Goal: Check status: Check status

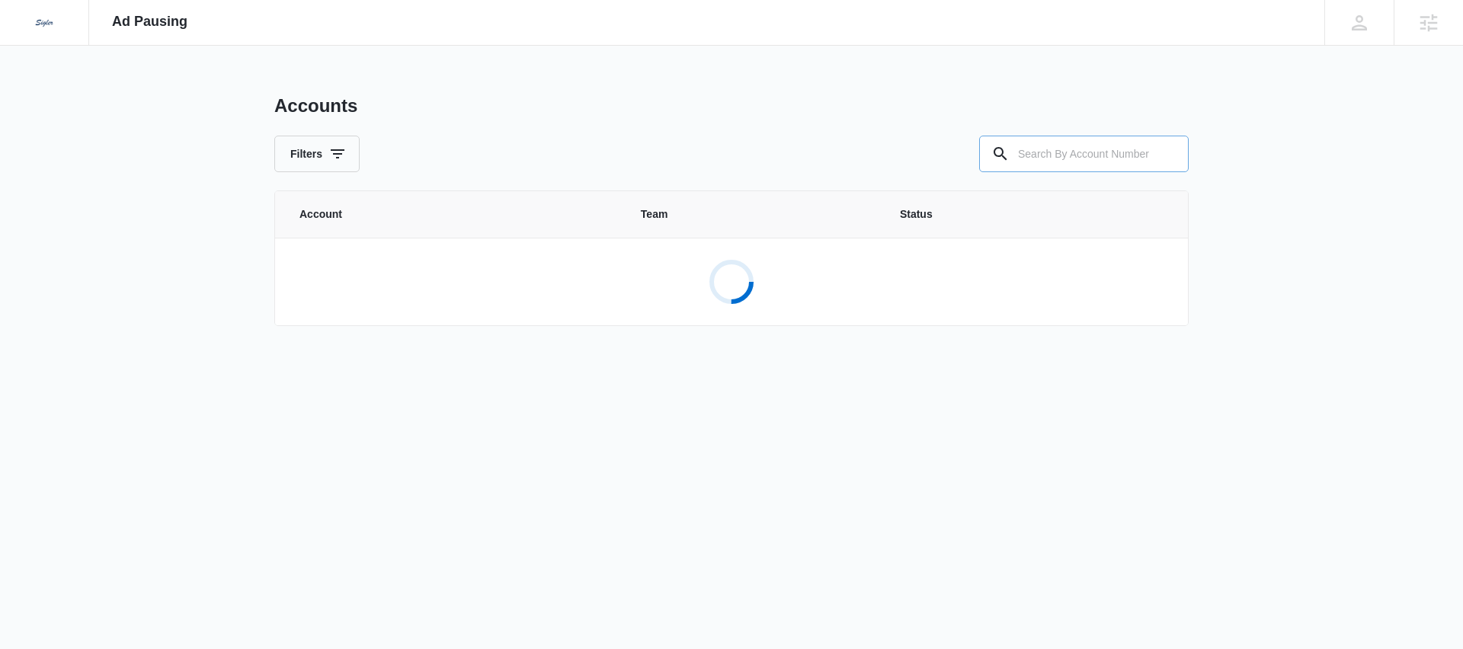
click at [1031, 154] on input "text" at bounding box center [1083, 154] width 209 height 37
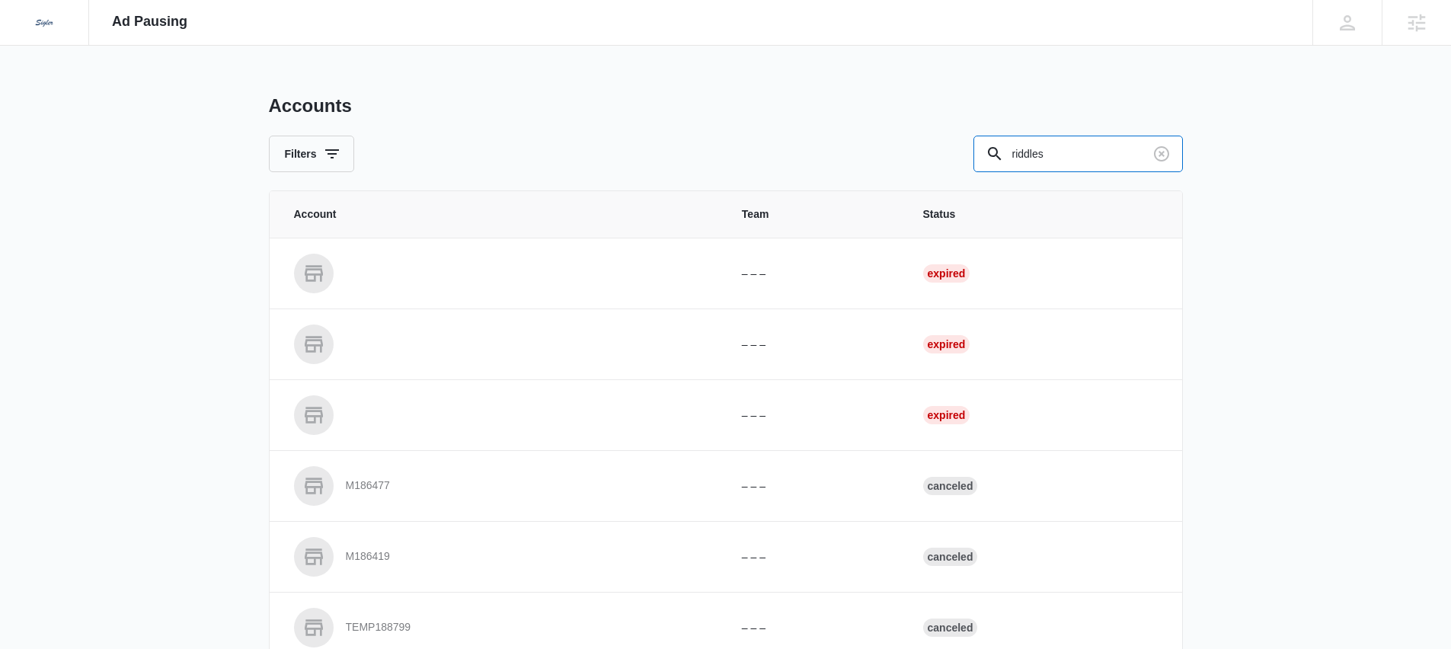
drag, startPoint x: 1061, startPoint y: 156, endPoint x: 936, endPoint y: 146, distance: 125.3
click at [936, 146] on div "Filters riddles" at bounding box center [726, 154] width 914 height 37
click at [1075, 154] on input "riddles" at bounding box center [1078, 154] width 209 height 37
type input "M339114"
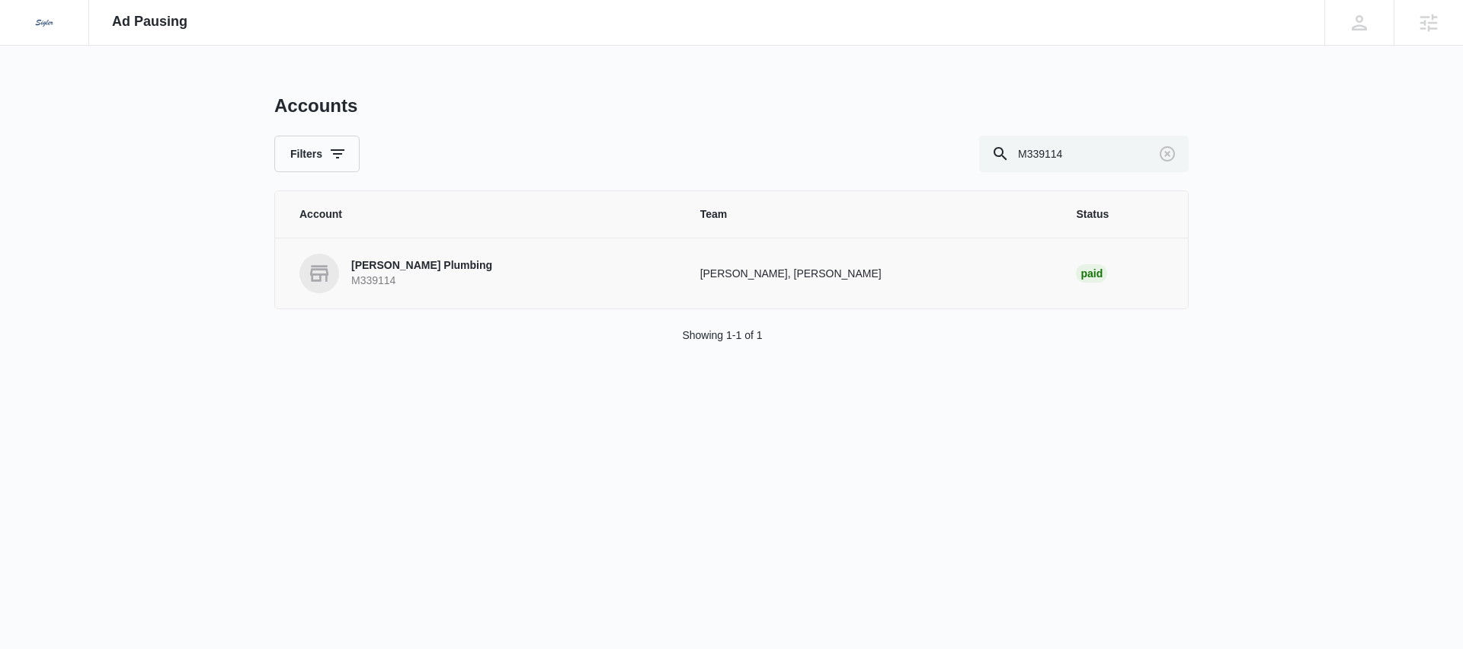
click at [389, 269] on p "[PERSON_NAME] Plumbing" at bounding box center [421, 265] width 141 height 15
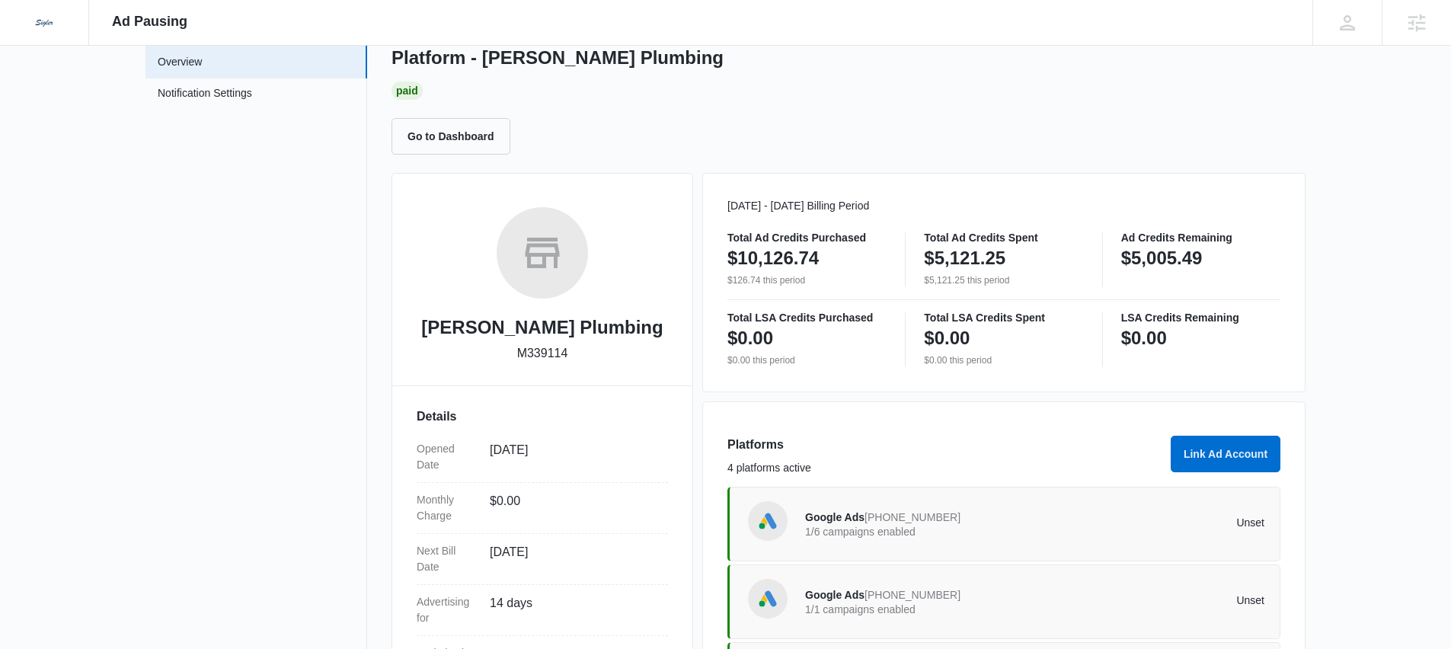
scroll to position [277, 0]
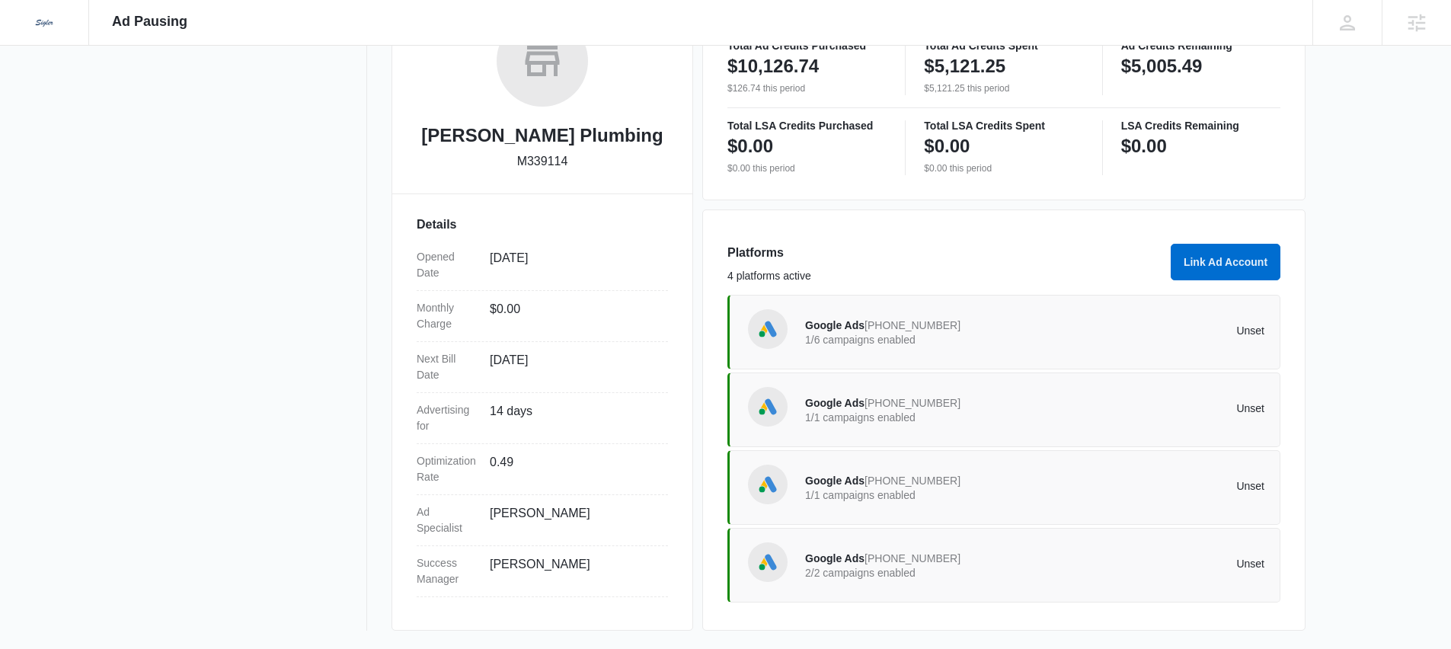
click at [885, 412] on p "1/1 campaigns enabled" at bounding box center [920, 417] width 230 height 11
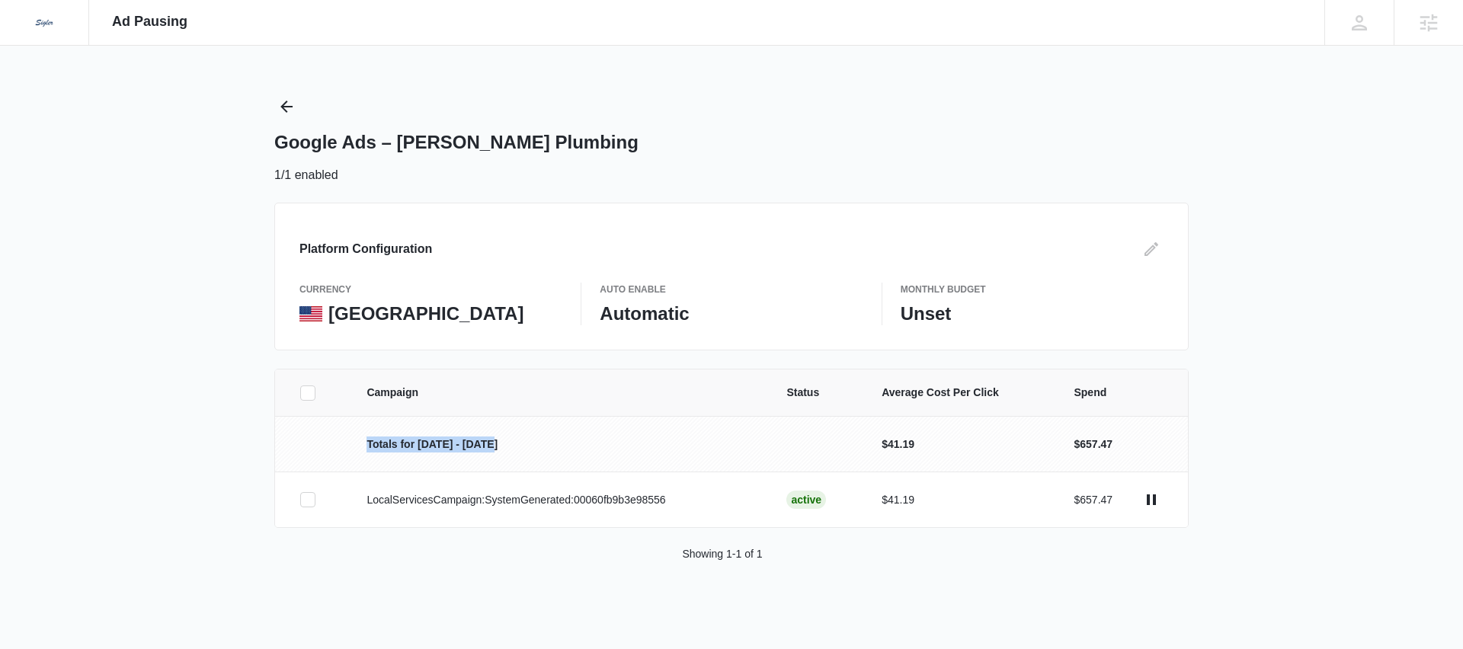
drag, startPoint x: 334, startPoint y: 451, endPoint x: 542, endPoint y: 453, distance: 207.2
click at [542, 453] on tr "Totals for [DATE] - [DATE] $41.19 $657.47" at bounding box center [731, 444] width 913 height 56
click at [428, 447] on p "Totals for [DATE] - [DATE]" at bounding box center [557, 445] width 383 height 16
click at [391, 446] on p "Totals for [DATE] - [DATE]" at bounding box center [557, 445] width 383 height 16
click at [392, 446] on p "Totals for [DATE] - [DATE]" at bounding box center [557, 445] width 383 height 16
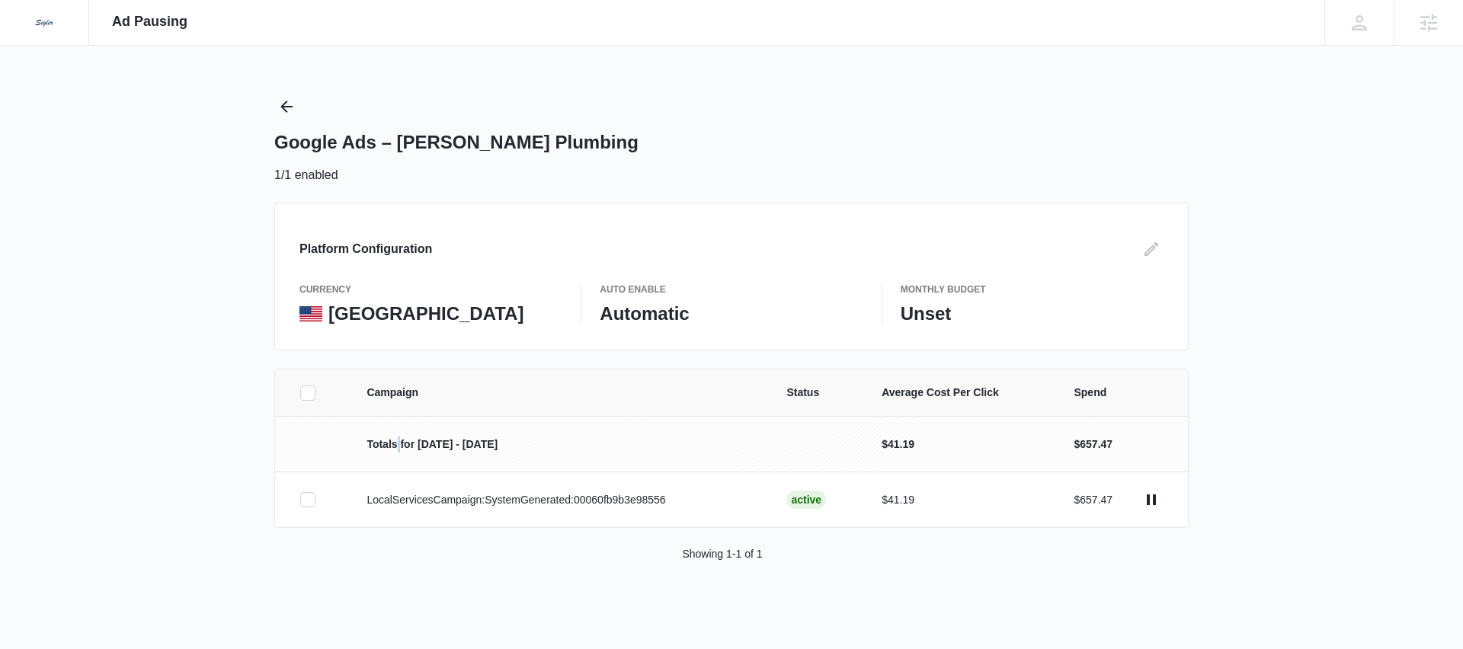
drag, startPoint x: 393, startPoint y: 446, endPoint x: 409, endPoint y: 447, distance: 16.0
click at [397, 446] on p "Totals for [DATE] - [DATE]" at bounding box center [557, 445] width 383 height 16
click at [440, 442] on p "Totals for [DATE] - [DATE]" at bounding box center [557, 445] width 383 height 16
click at [429, 444] on p "Totals for [DATE] - [DATE]" at bounding box center [557, 445] width 383 height 16
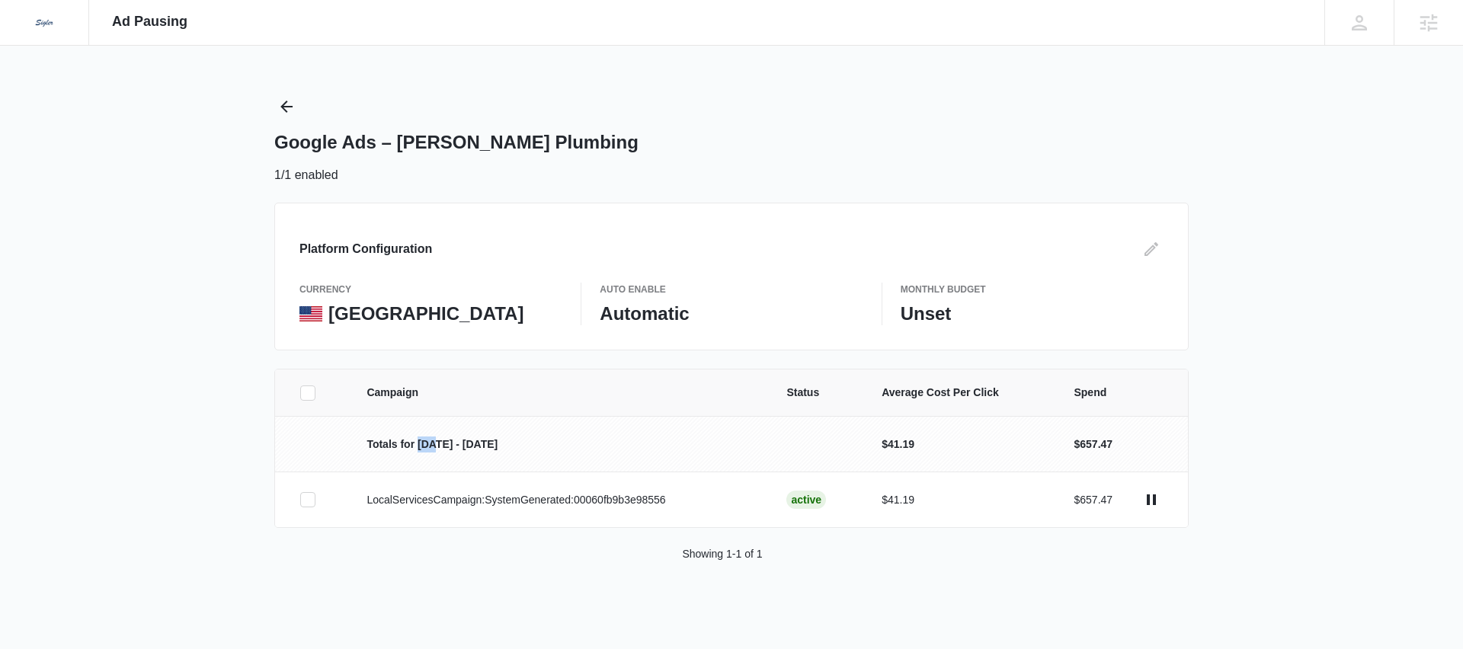
click at [429, 444] on p "Totals for [DATE] - [DATE]" at bounding box center [557, 445] width 383 height 16
click at [435, 448] on p "Totals for [DATE] - [DATE]" at bounding box center [557, 445] width 383 height 16
click at [286, 107] on icon "Back" at bounding box center [286, 107] width 18 height 18
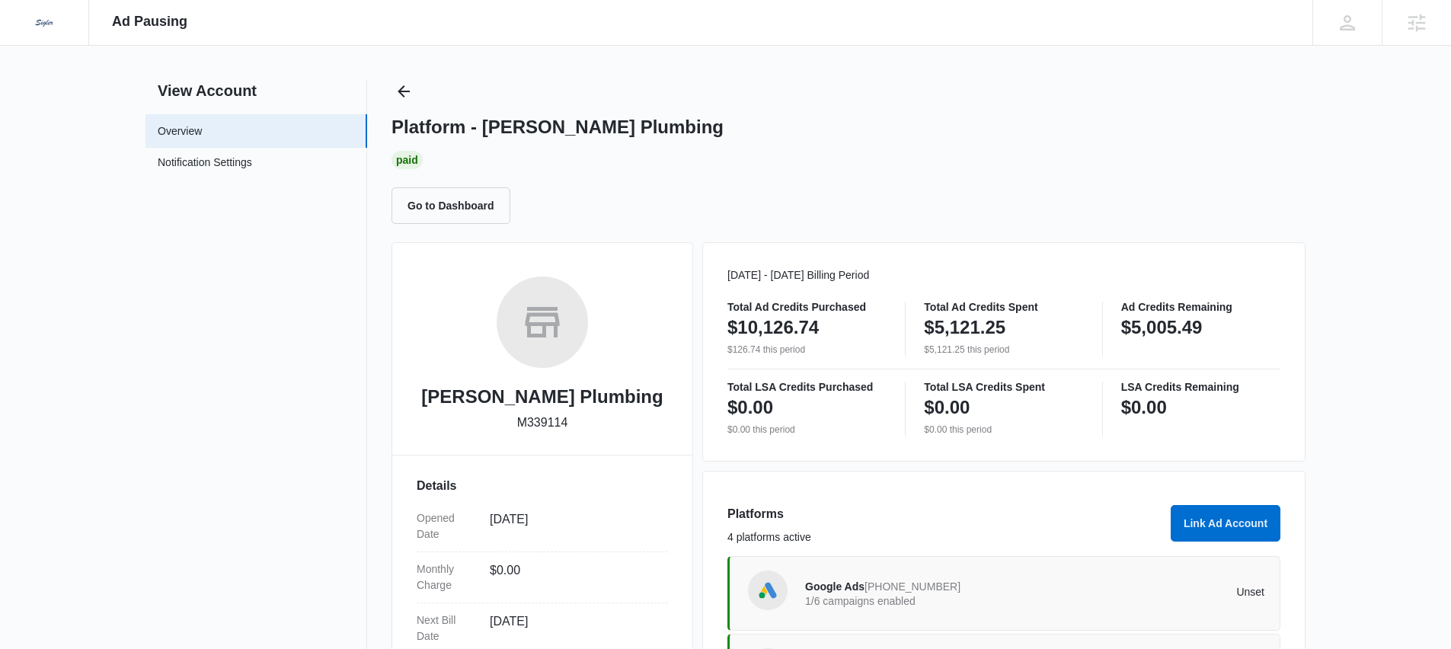
scroll to position [277, 0]
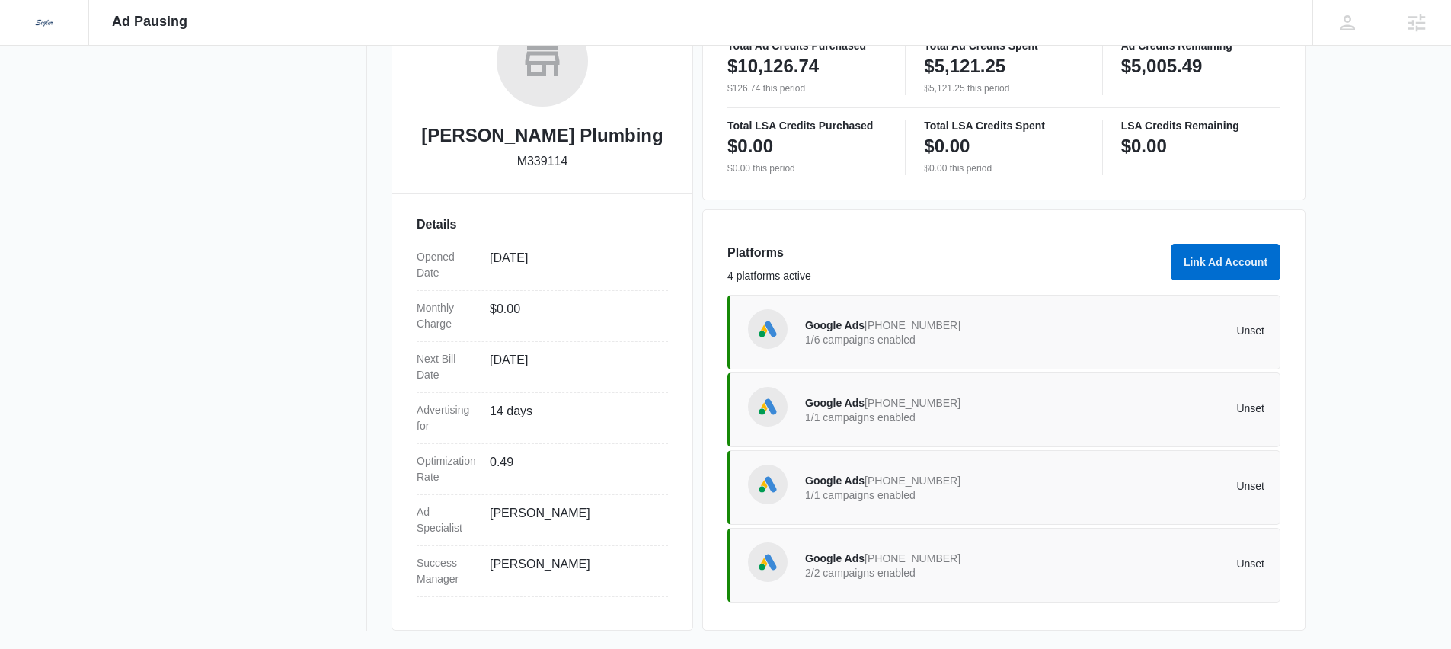
click at [872, 400] on span "[PHONE_NUMBER]" at bounding box center [913, 403] width 96 height 12
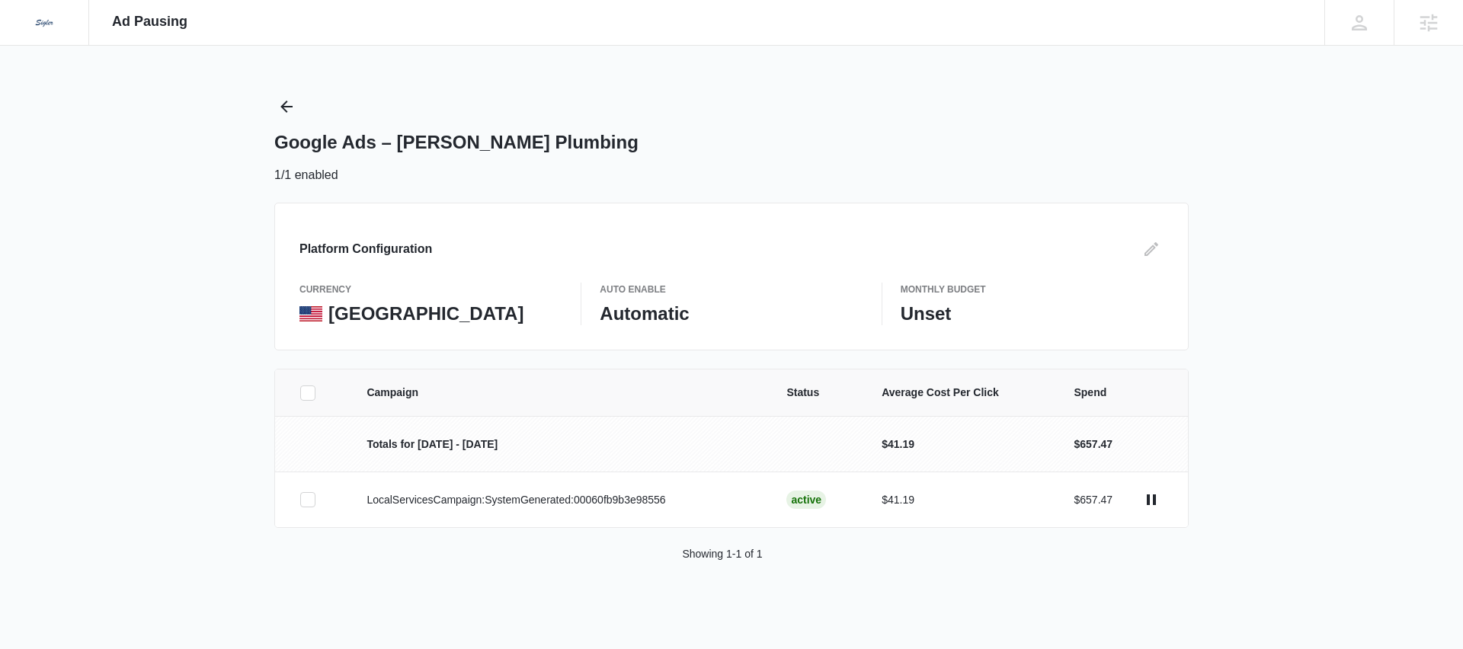
click at [433, 458] on td "Totals for [DATE] - [DATE]" at bounding box center [558, 444] width 420 height 56
click at [421, 456] on td "Totals for [DATE] - [DATE]" at bounding box center [558, 444] width 420 height 56
click at [411, 447] on p "Totals for [DATE] - [DATE]" at bounding box center [557, 445] width 383 height 16
click at [412, 446] on p "Totals for [DATE] - [DATE]" at bounding box center [557, 445] width 383 height 16
click at [413, 446] on p "Totals for [DATE] - [DATE]" at bounding box center [557, 445] width 383 height 16
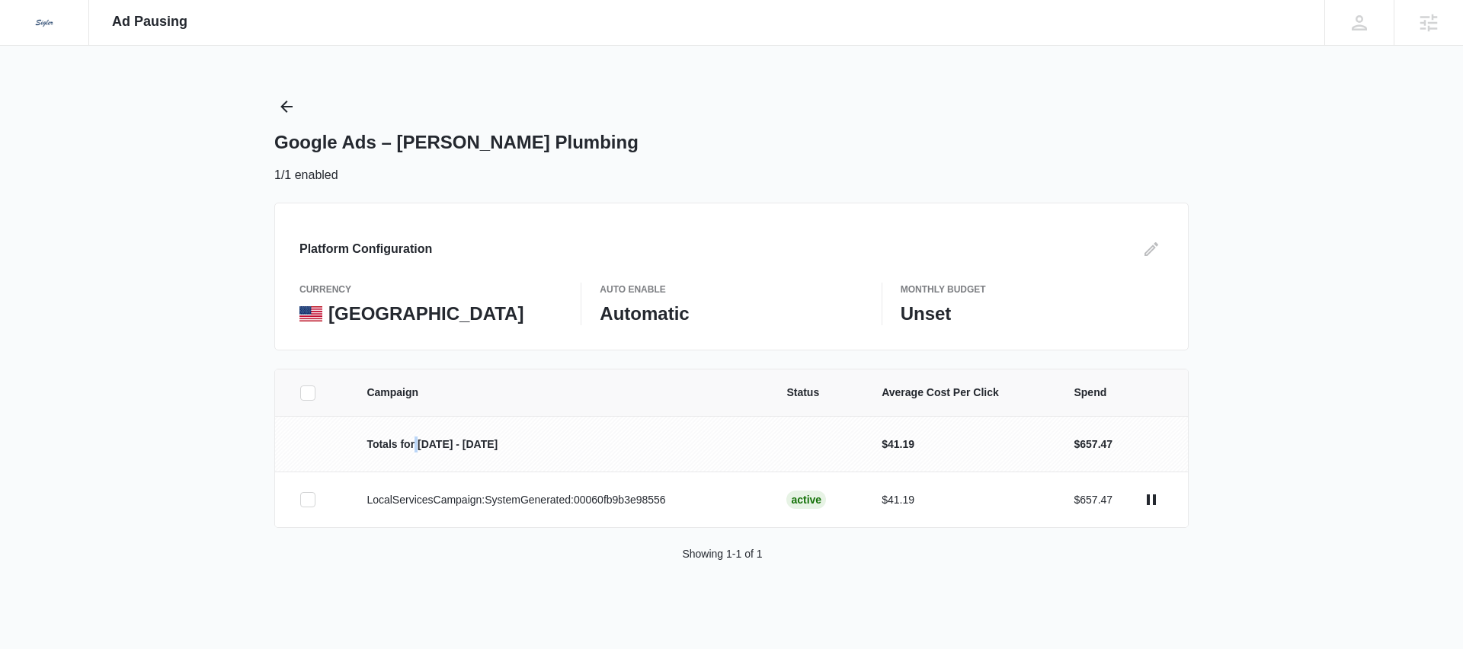
click at [413, 446] on p "Totals for [DATE] - [DATE]" at bounding box center [557, 445] width 383 height 16
drag, startPoint x: 509, startPoint y: 443, endPoint x: 342, endPoint y: 442, distance: 166.8
click at [341, 442] on tr "Totals for [DATE] - [DATE] $41.19 $657.47" at bounding box center [731, 444] width 913 height 56
click at [427, 443] on p "Totals for [DATE] - [DATE]" at bounding box center [557, 445] width 383 height 16
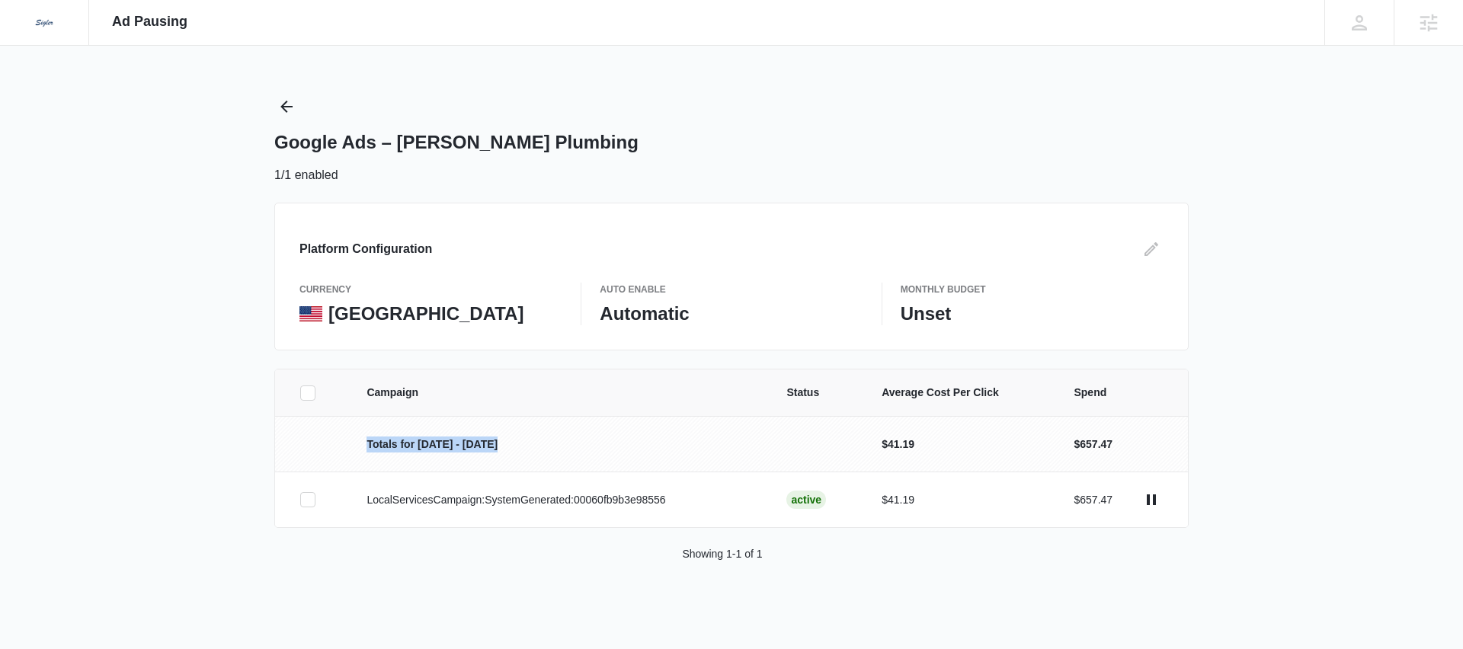
click at [427, 443] on p "Totals for [DATE] - [DATE]" at bounding box center [557, 445] width 383 height 16
click at [280, 105] on icon "Back" at bounding box center [286, 107] width 18 height 18
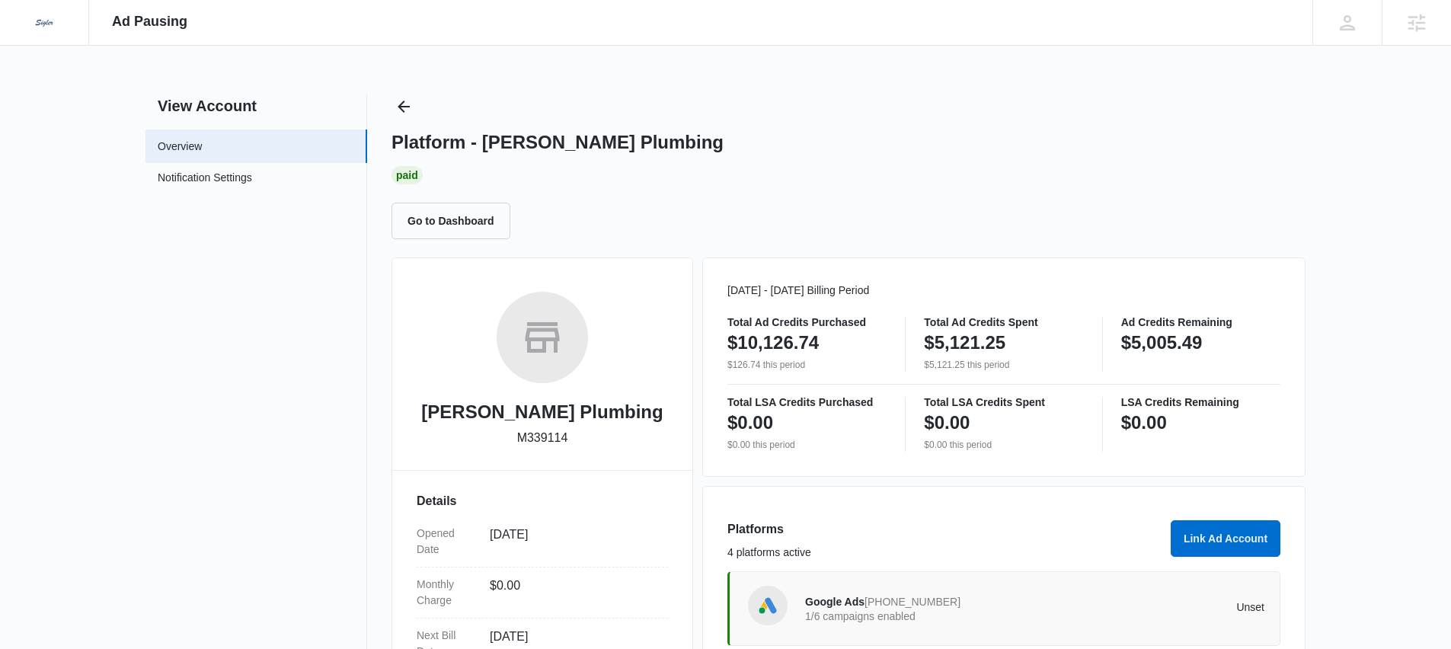
click at [542, 443] on p "M339114" at bounding box center [542, 438] width 51 height 18
copy p "M339114"
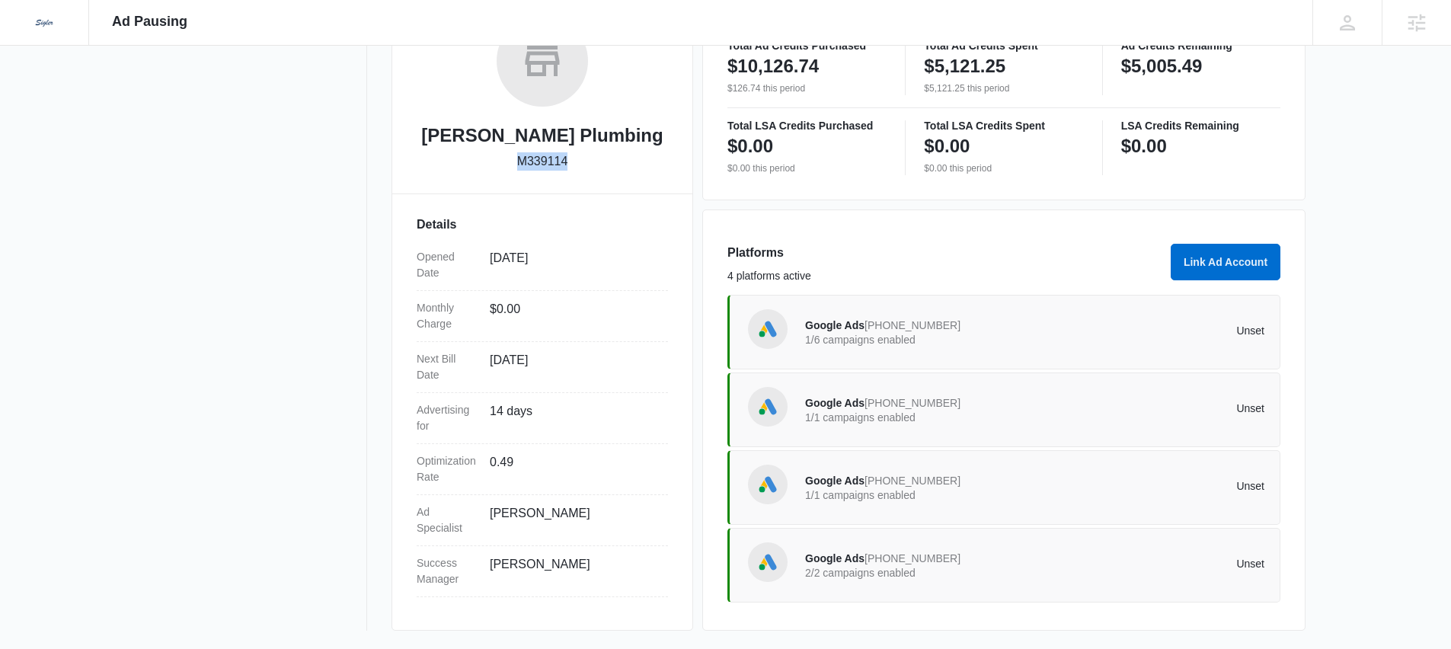
click at [841, 409] on span "Google Ads" at bounding box center [834, 403] width 59 height 12
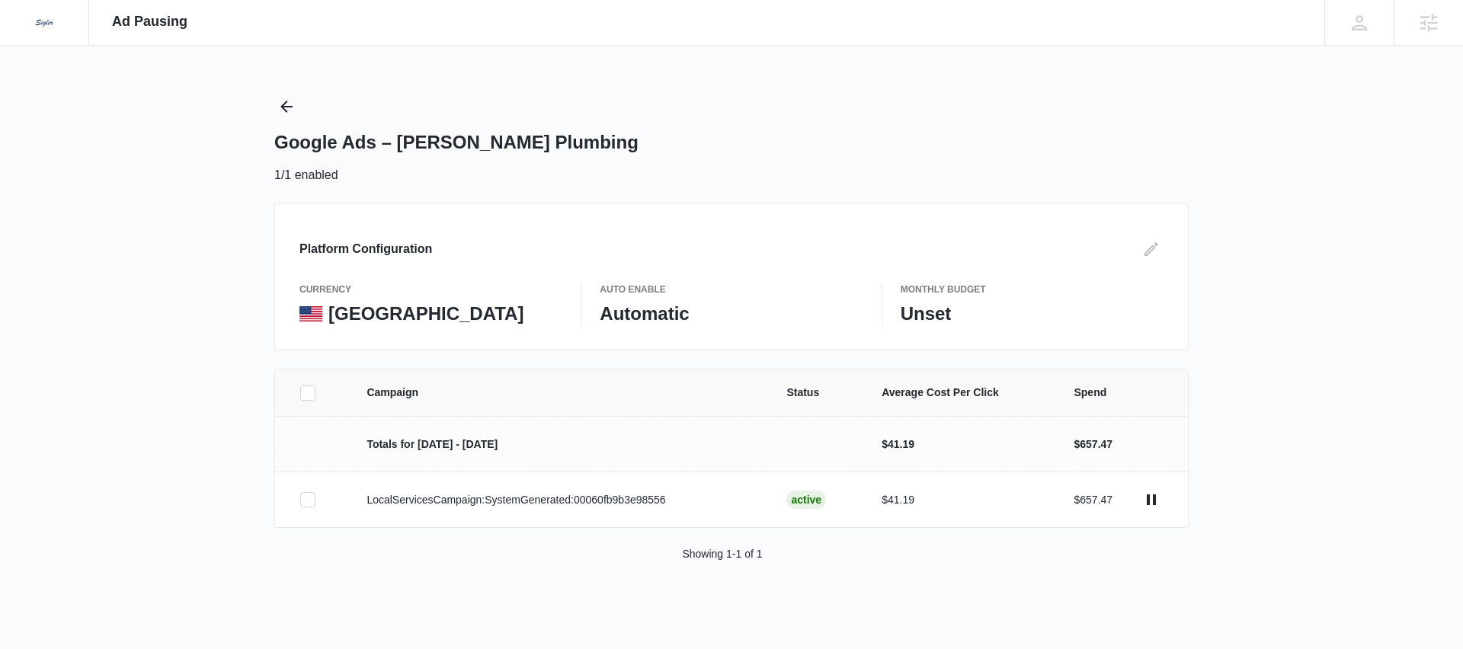
click at [430, 446] on p "Totals for [DATE] - [DATE]" at bounding box center [557, 445] width 383 height 16
click at [439, 440] on p "Totals for [DATE] - [DATE]" at bounding box center [557, 445] width 383 height 16
click at [438, 441] on p "Totals for [DATE] - [DATE]" at bounding box center [557, 445] width 383 height 16
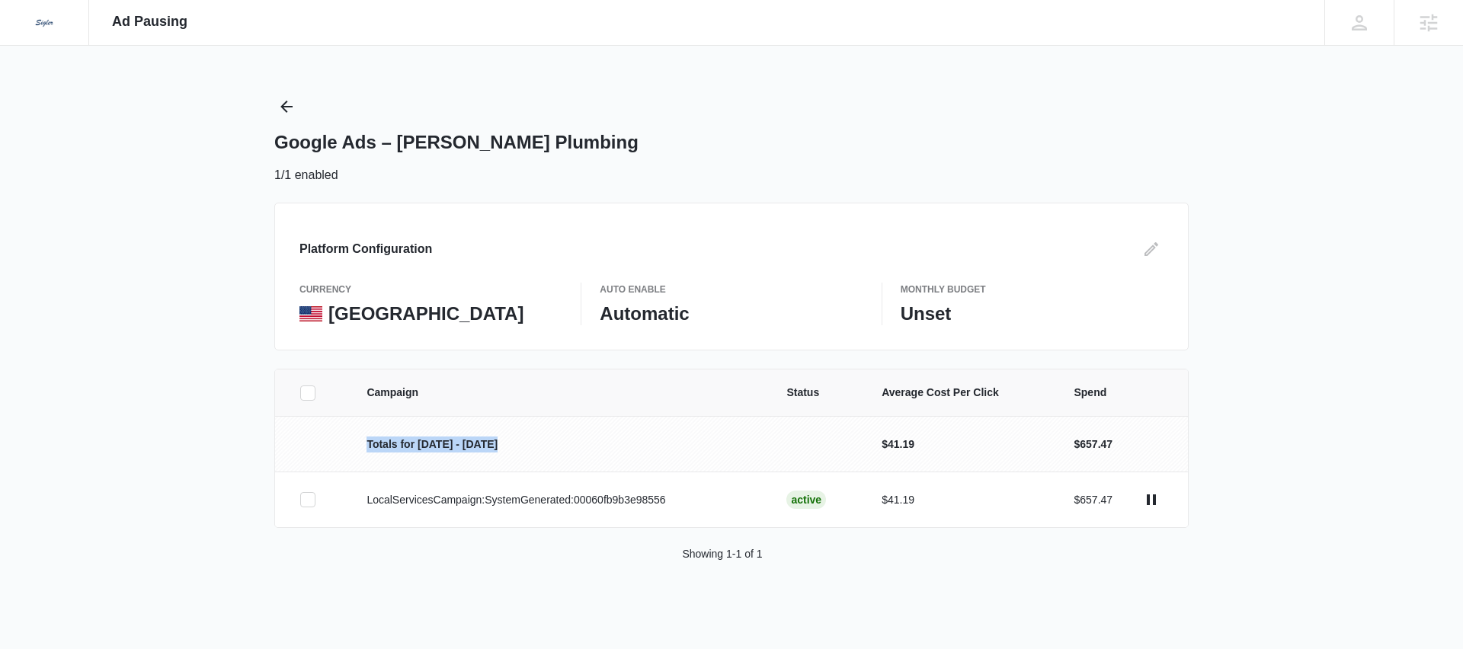
click at [438, 450] on p "Totals for [DATE] - [DATE]" at bounding box center [557, 445] width 383 height 16
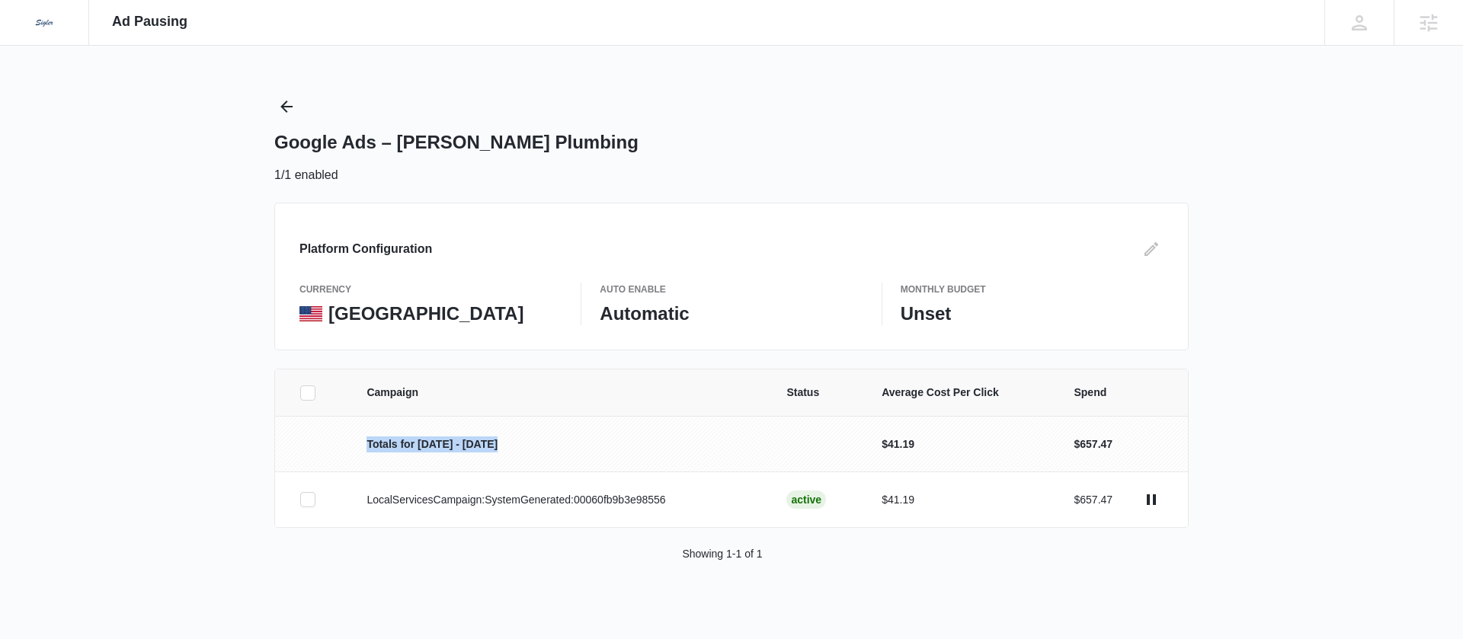
click at [417, 445] on p "Totals for [DATE] - [DATE]" at bounding box center [557, 445] width 383 height 16
click at [469, 445] on p "Totals for [DATE] - [DATE]" at bounding box center [557, 445] width 383 height 16
click at [431, 444] on p "Totals for [DATE] - [DATE]" at bounding box center [557, 445] width 383 height 16
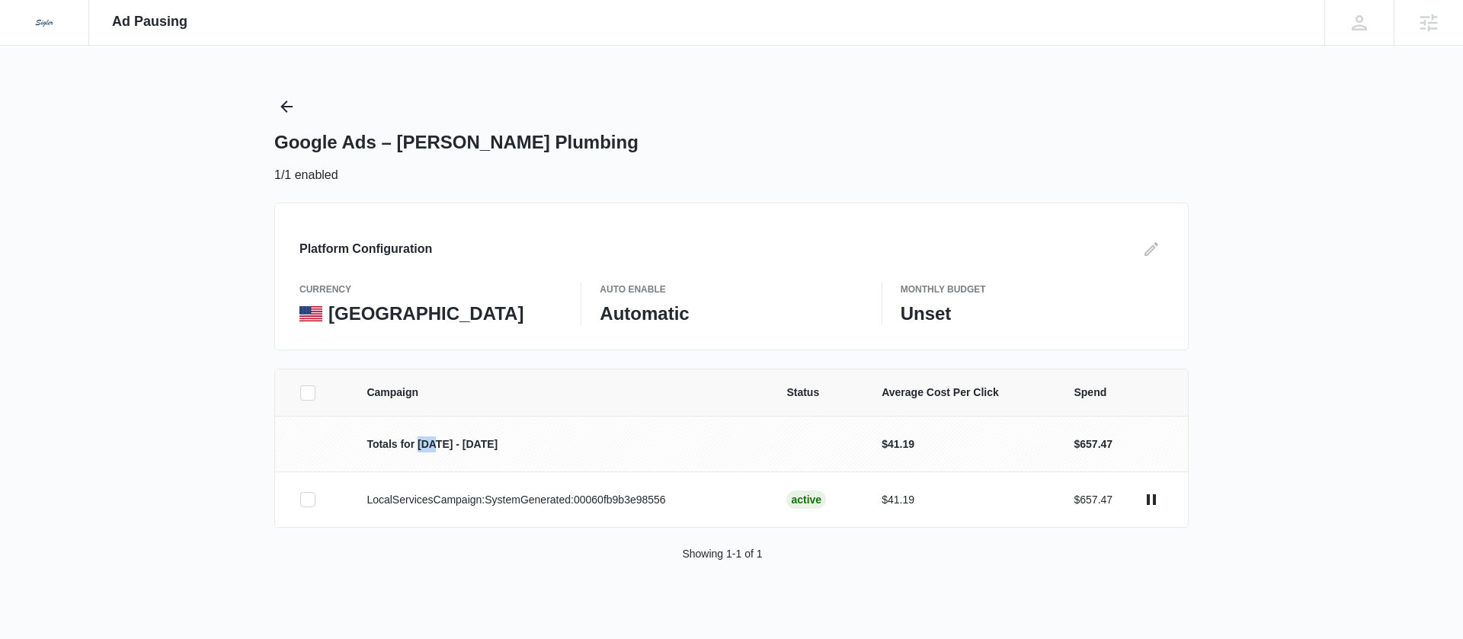
click at [431, 444] on p "Totals for [DATE] - [DATE]" at bounding box center [557, 445] width 383 height 16
click at [285, 102] on icon "Back" at bounding box center [286, 107] width 12 height 12
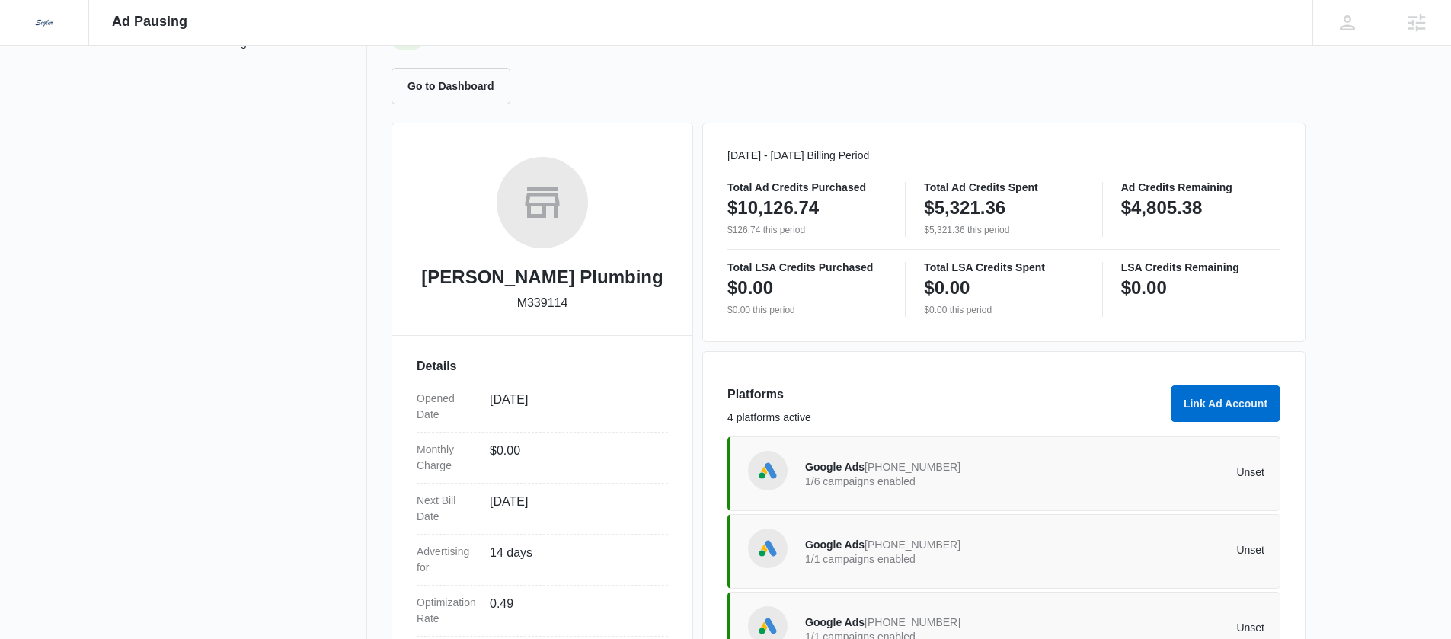
scroll to position [275, 0]
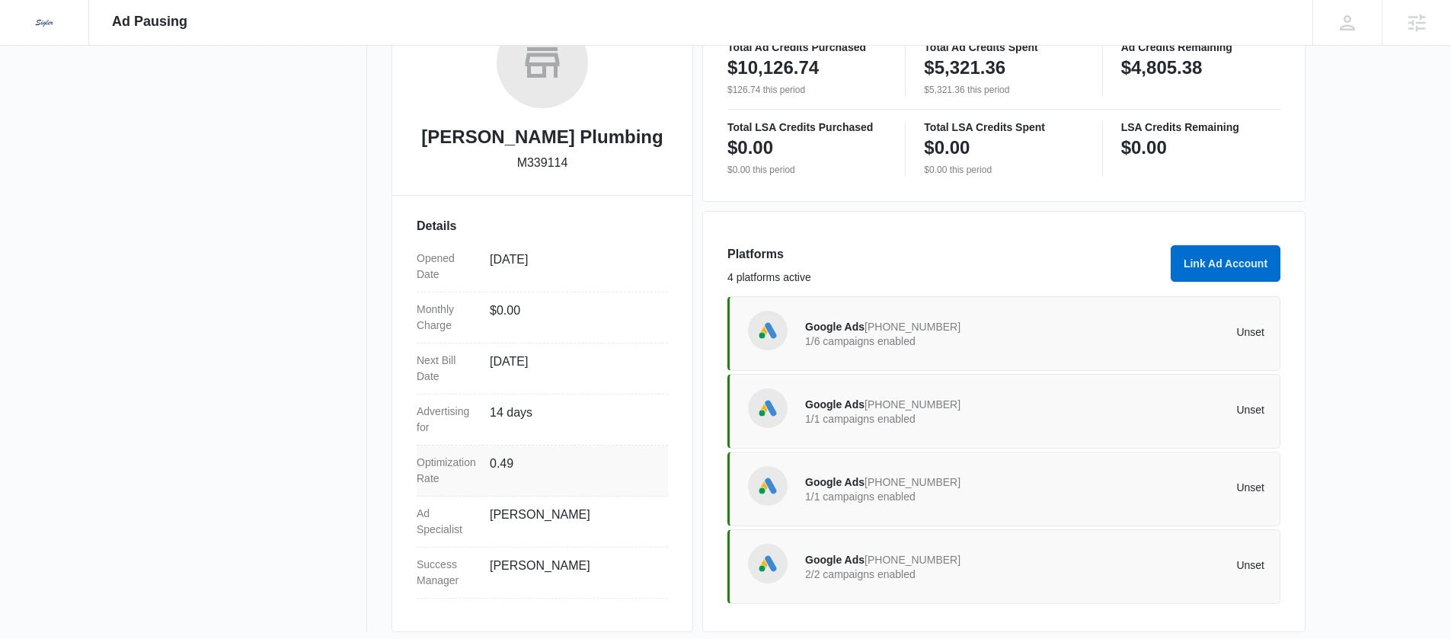
click at [503, 468] on dd "0.49" at bounding box center [573, 471] width 166 height 32
click at [847, 411] on span "Google Ads" at bounding box center [834, 404] width 59 height 12
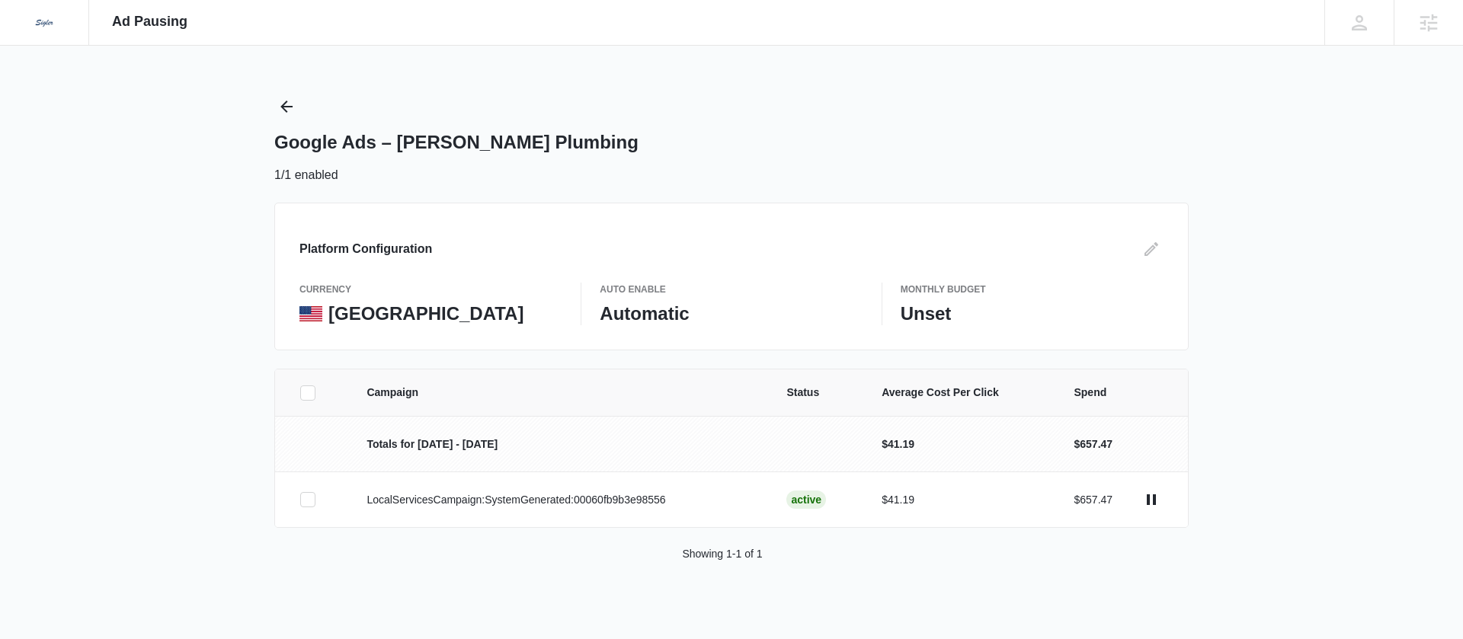
click at [416, 451] on p "Totals for [DATE] - [DATE]" at bounding box center [557, 445] width 383 height 16
click at [417, 450] on p "Totals for [DATE] - [DATE]" at bounding box center [557, 445] width 383 height 16
click at [430, 443] on p "Totals for [DATE] - [DATE]" at bounding box center [557, 445] width 383 height 16
click at [446, 449] on p "Totals for [DATE] - [DATE]" at bounding box center [557, 445] width 383 height 16
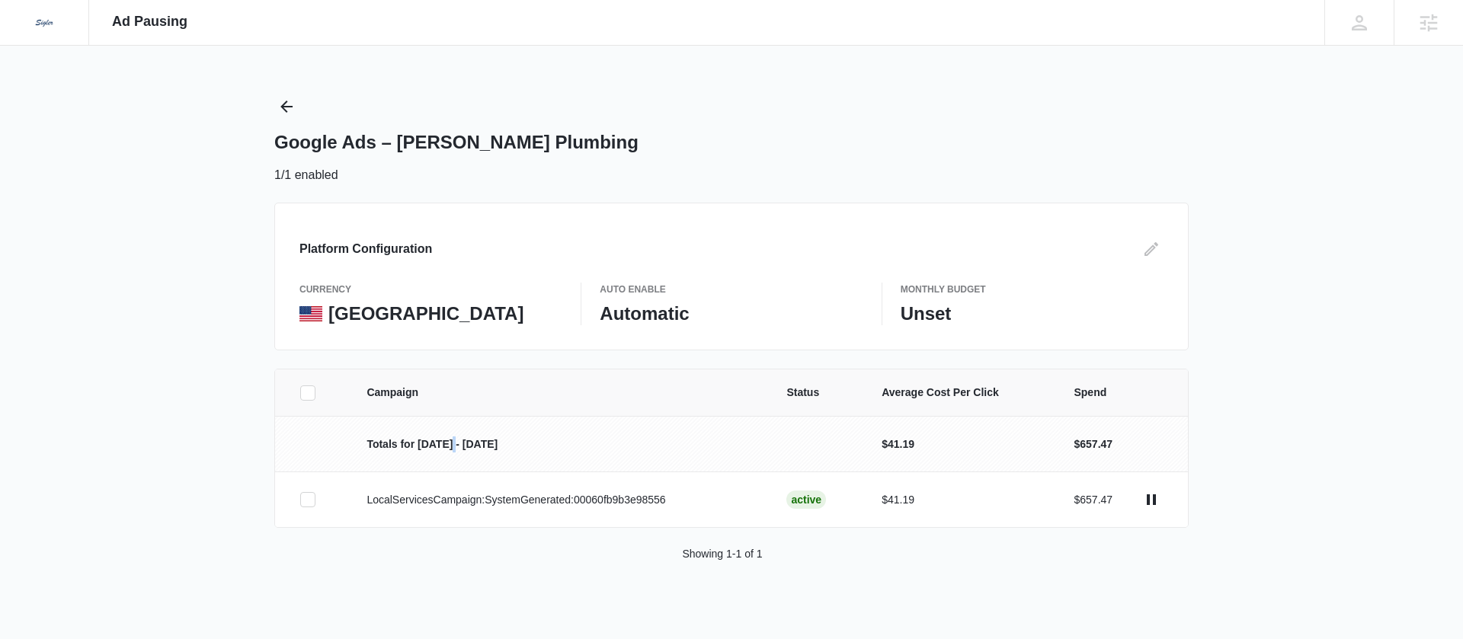
click at [446, 449] on p "Totals for [DATE] - [DATE]" at bounding box center [557, 445] width 383 height 16
click at [286, 110] on icon "Back" at bounding box center [286, 107] width 12 height 12
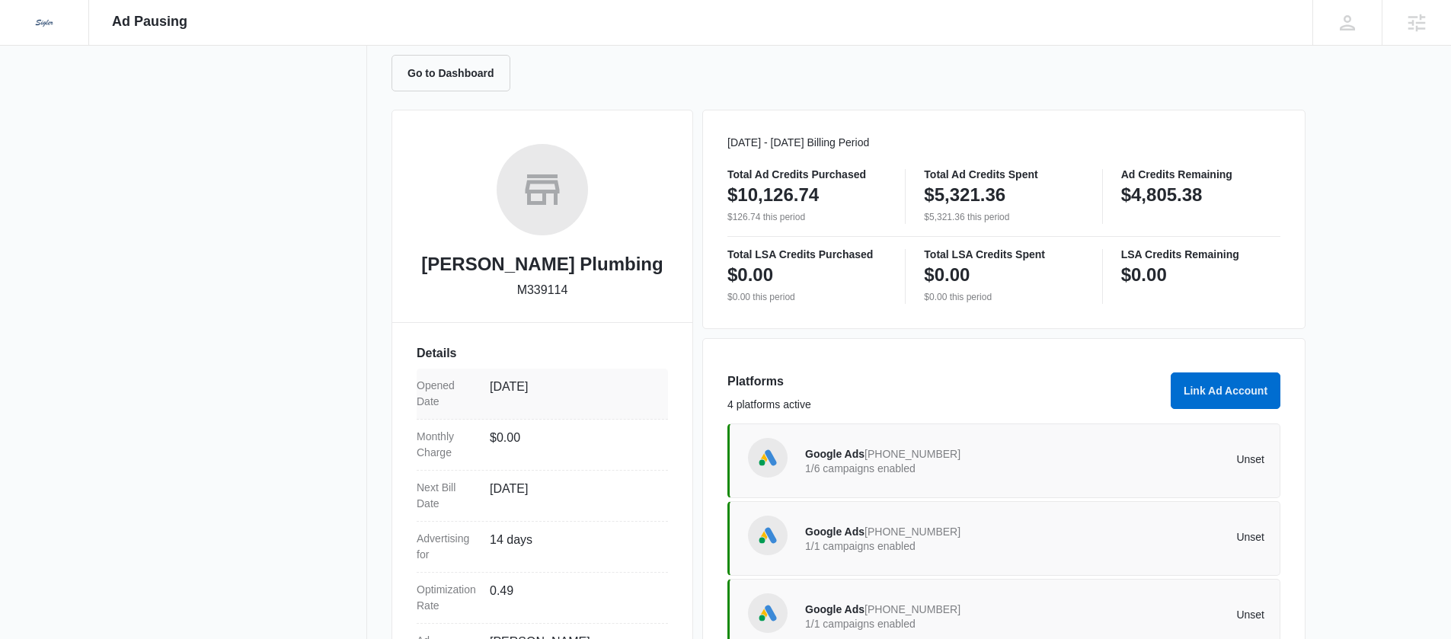
scroll to position [286, 0]
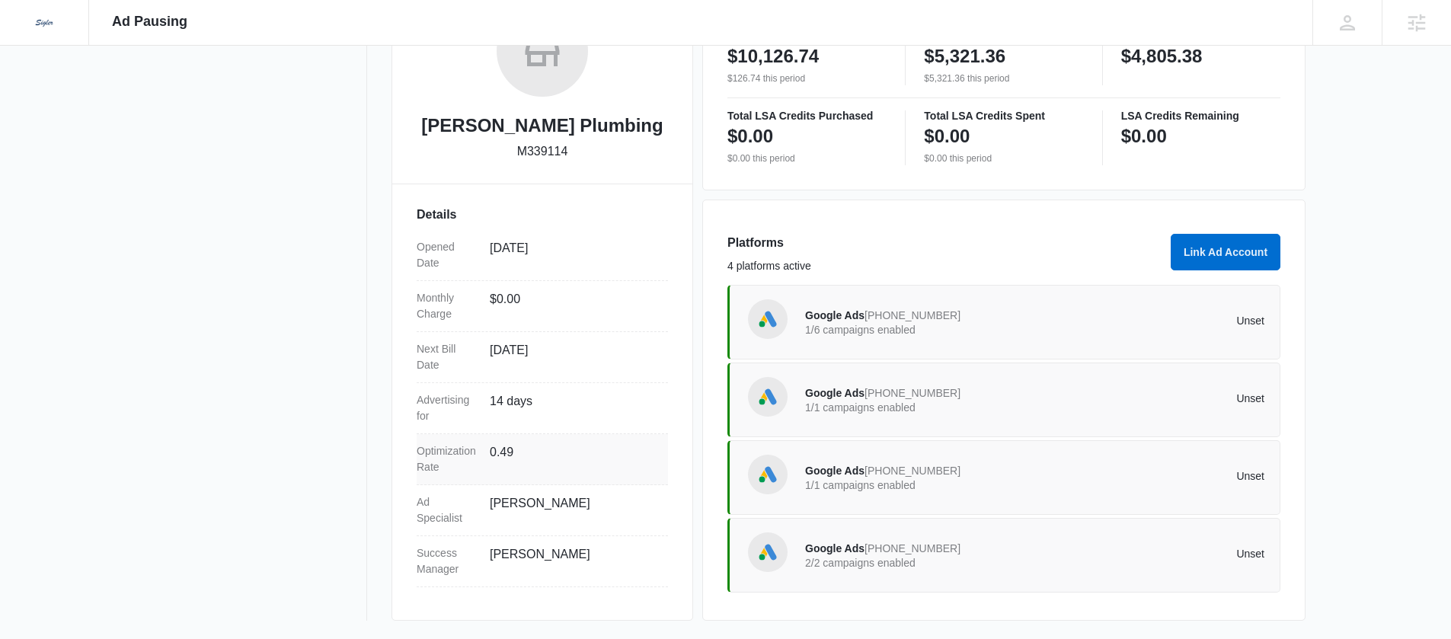
click at [530, 454] on dd "0.49" at bounding box center [573, 459] width 166 height 32
click at [527, 456] on dd "0.49" at bounding box center [573, 459] width 166 height 32
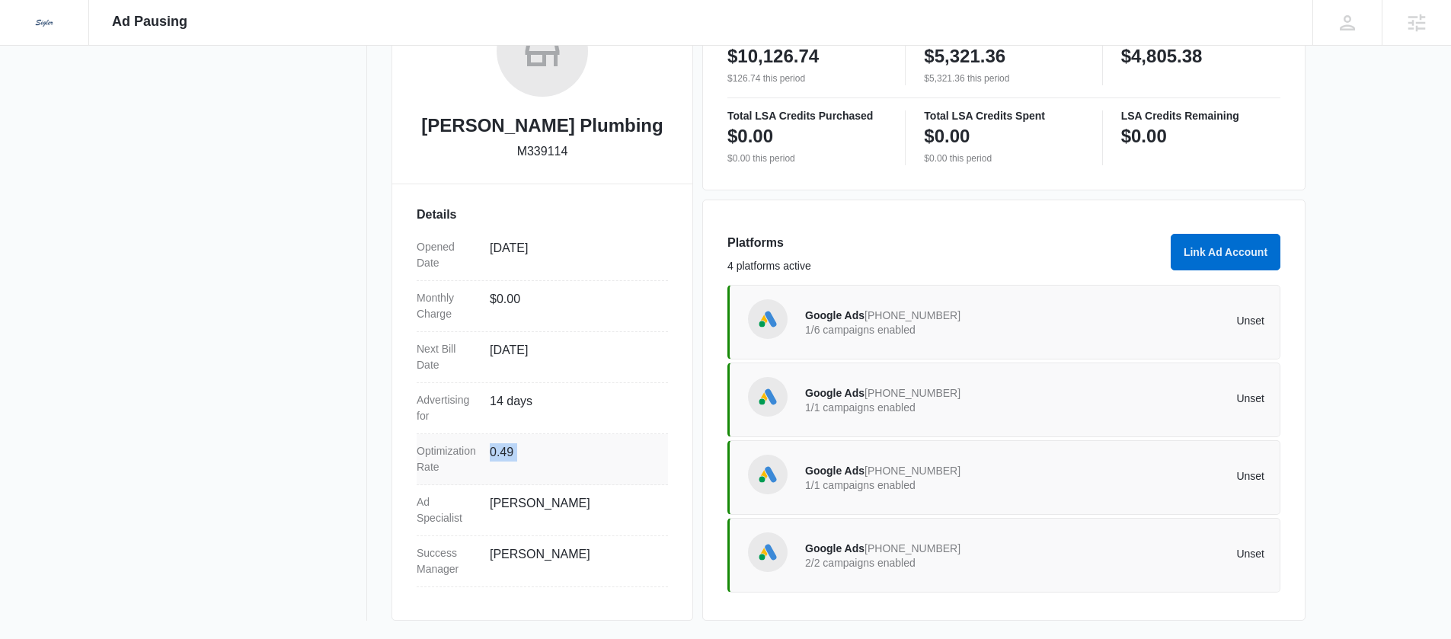
click at [527, 456] on dd "0.49" at bounding box center [573, 459] width 166 height 32
